Goal: Find specific page/section: Find specific page/section

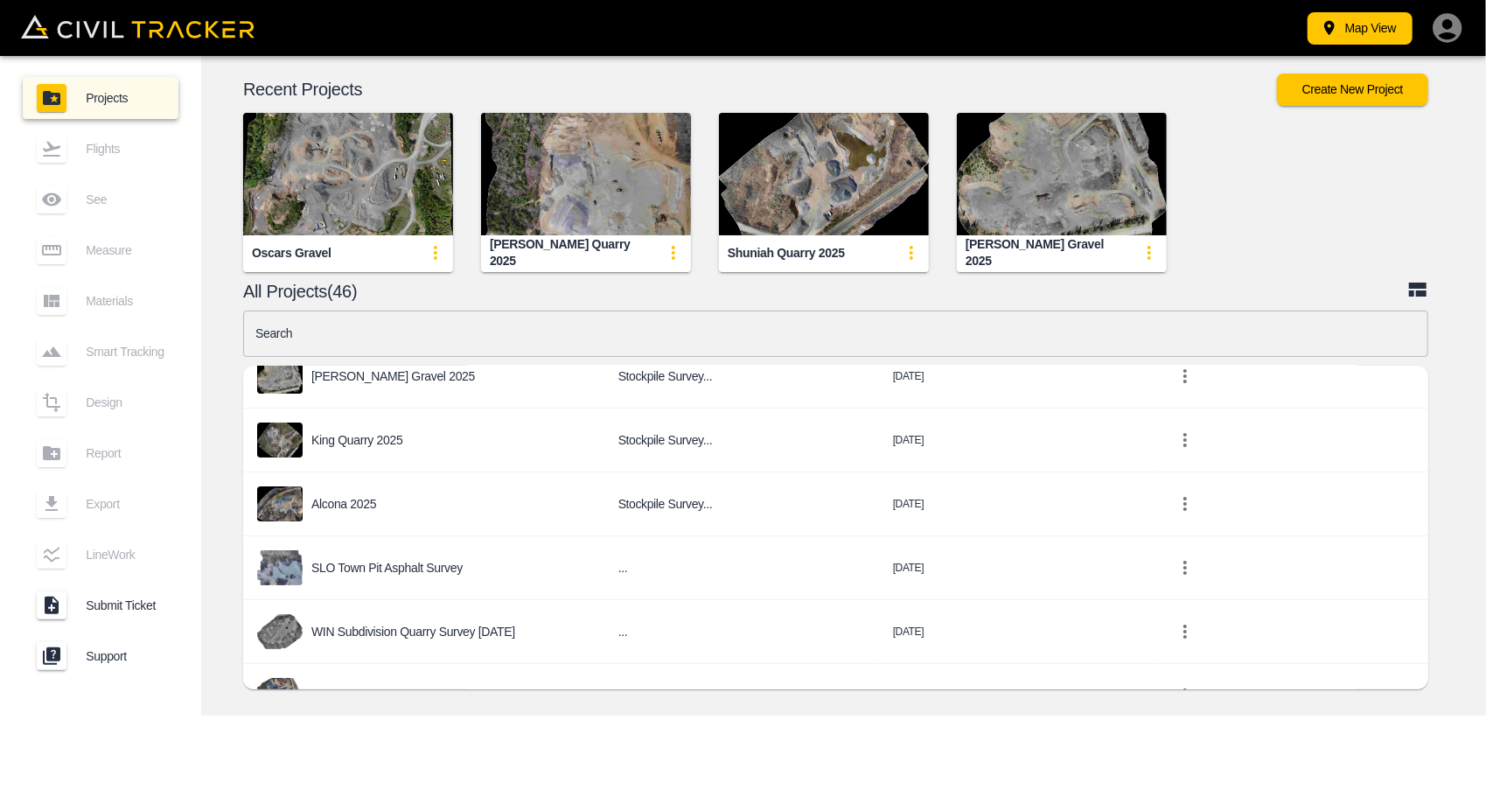
scroll to position [350, 0]
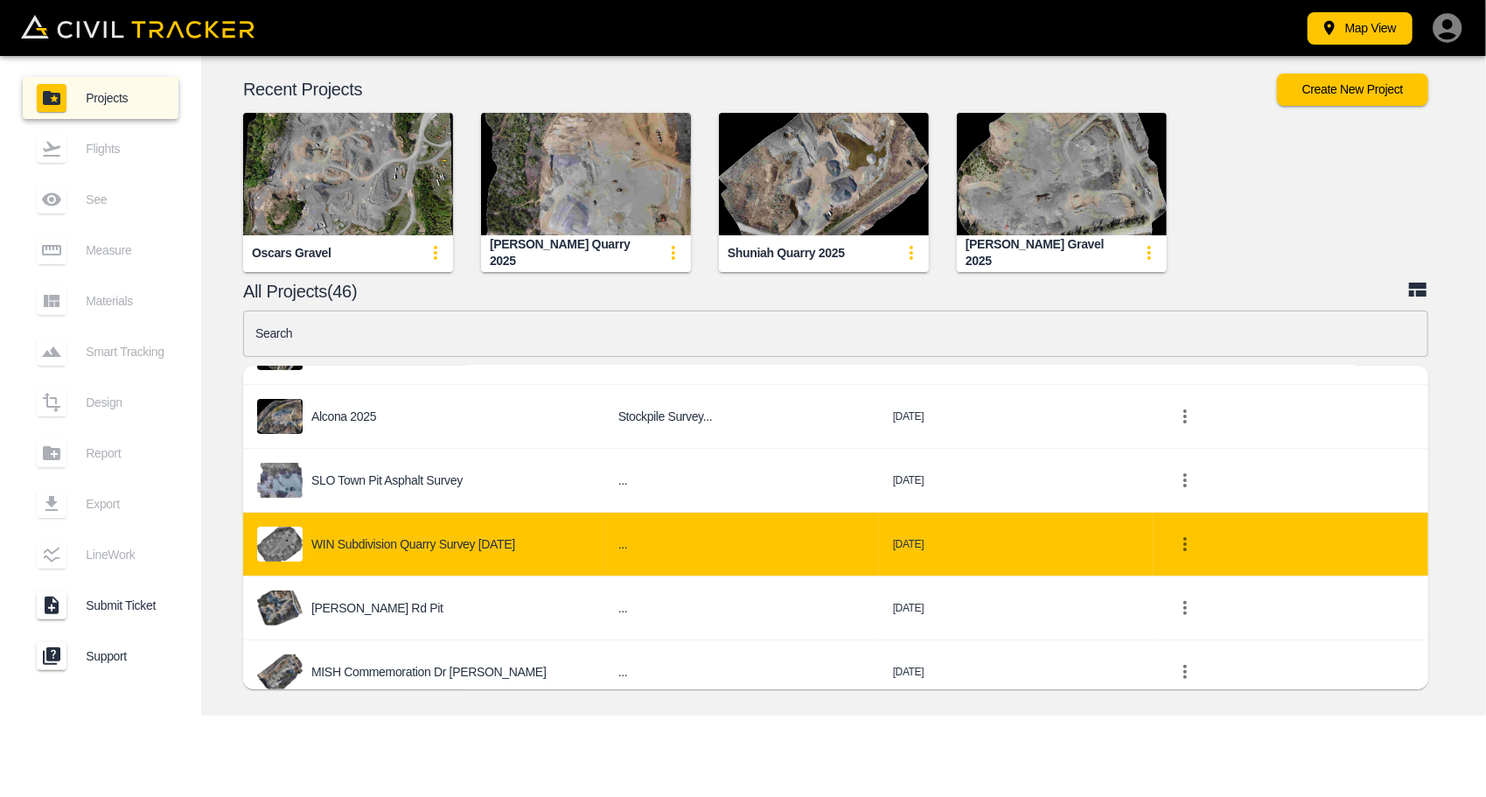
click at [486, 541] on p "WIN Subdivision Quarry Survey [DATE]" at bounding box center [413, 544] width 204 height 14
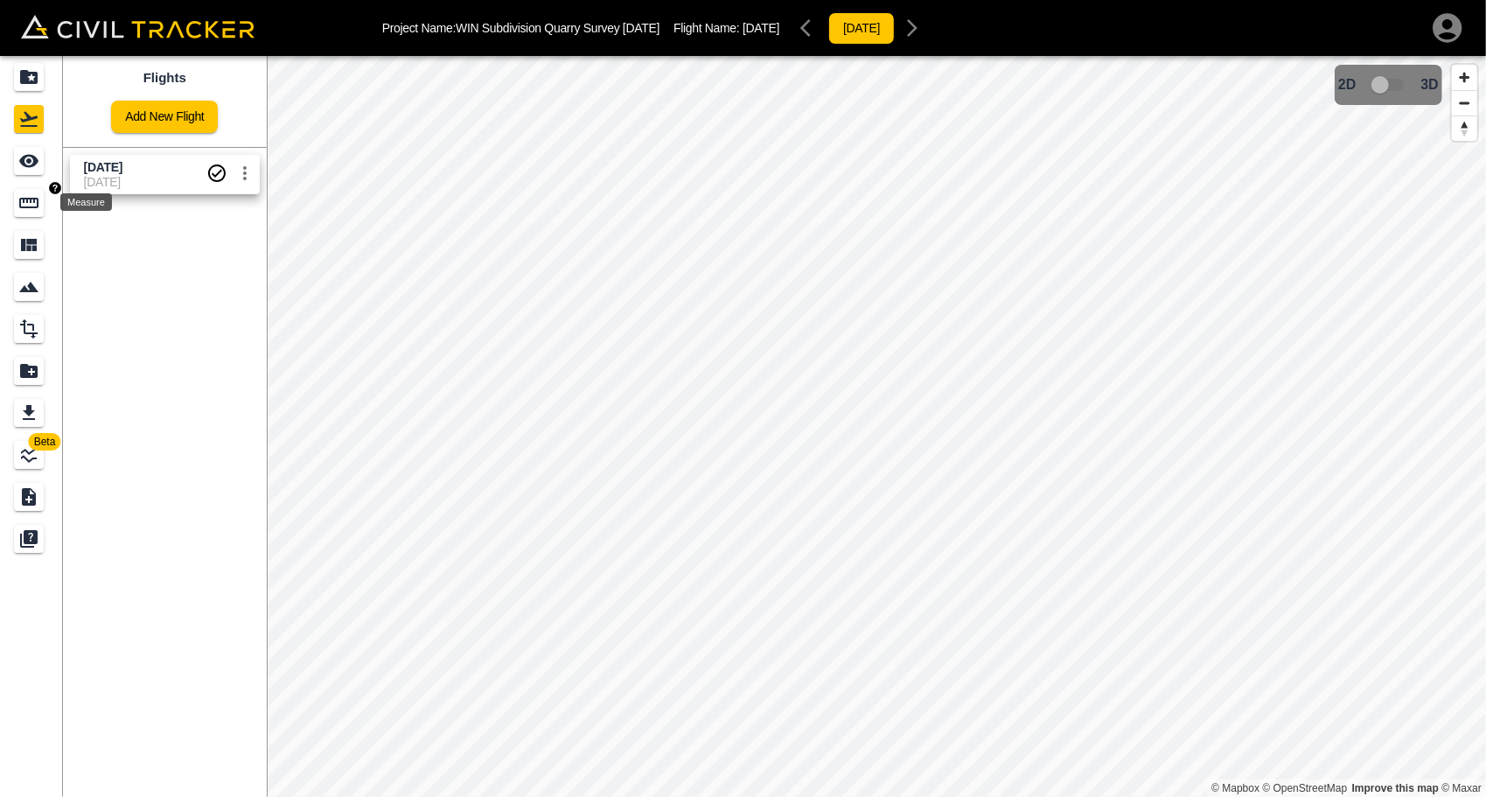
click at [25, 205] on icon "Measure" at bounding box center [28, 202] width 21 height 21
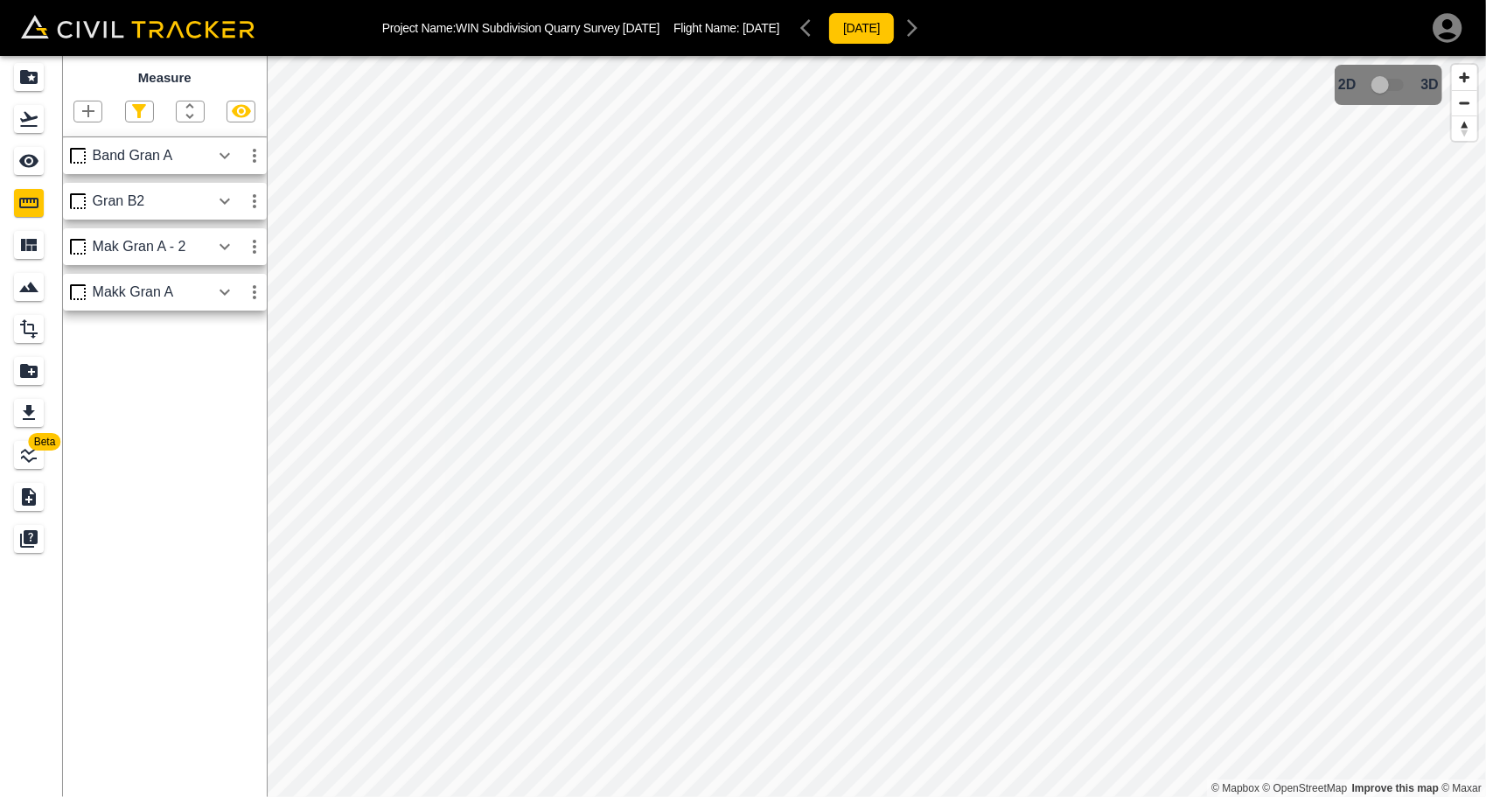
click at [222, 240] on icon "button" at bounding box center [224, 246] width 21 height 21
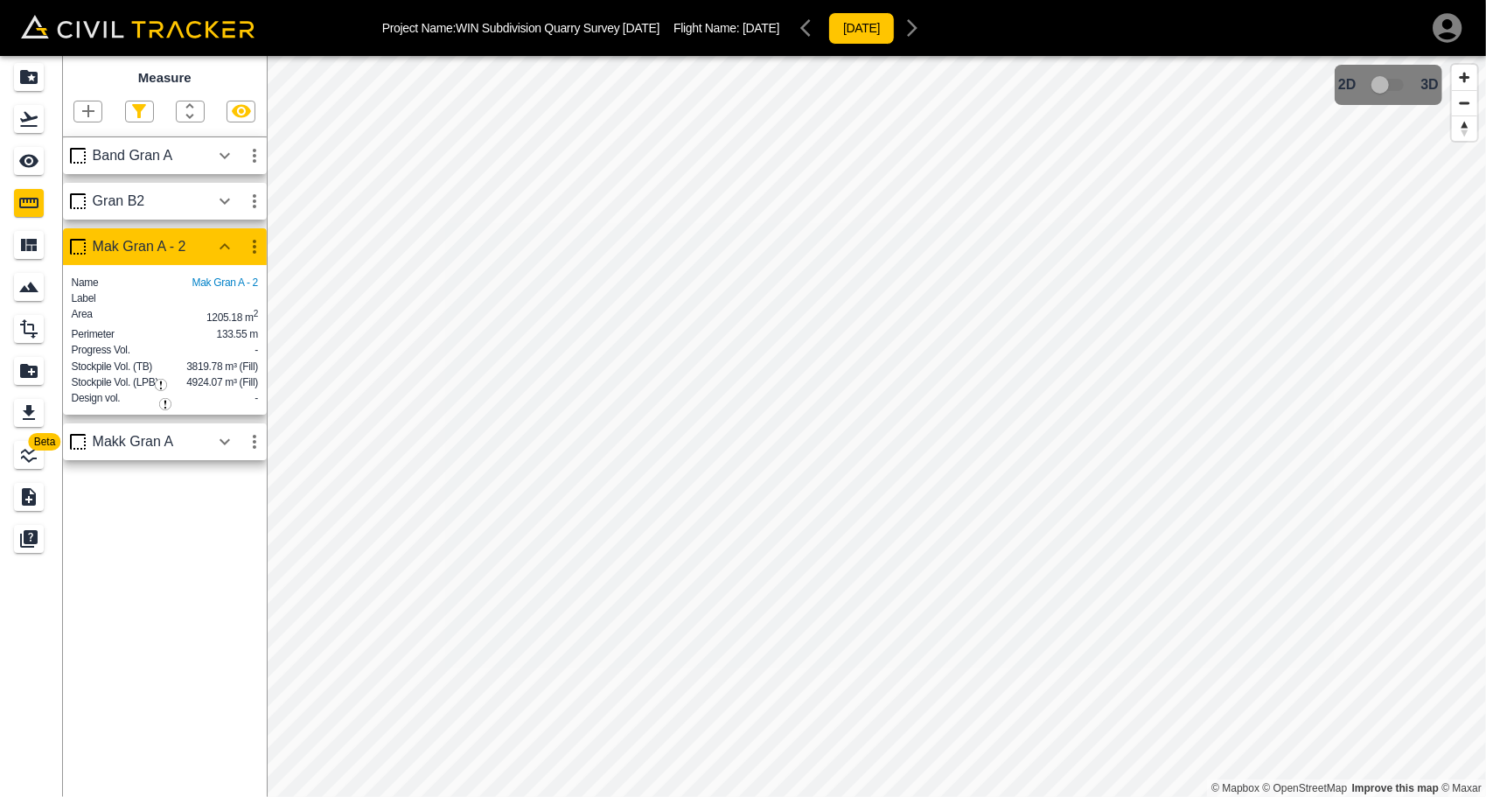
click at [144, 245] on div "Mak Gran A - 2" at bounding box center [151, 247] width 117 height 16
